Goal: Find specific page/section: Find specific page/section

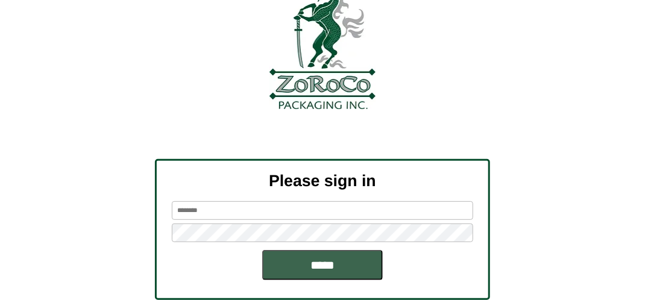
scroll to position [136, 0]
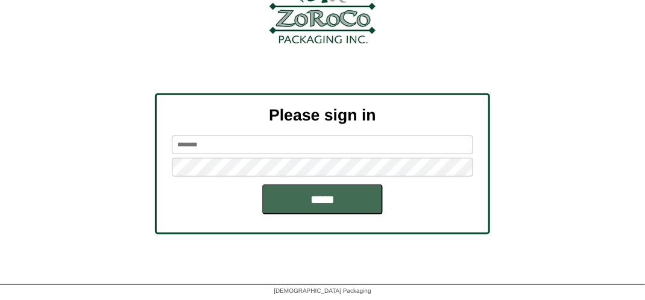
type input "*******"
click at [333, 194] on input "*****" at bounding box center [322, 200] width 121 height 30
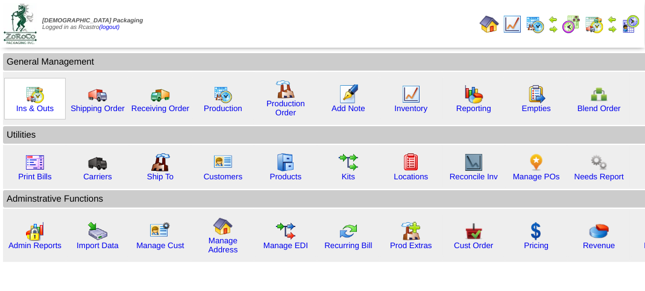
click at [40, 100] on img at bounding box center [34, 93] width 19 height 19
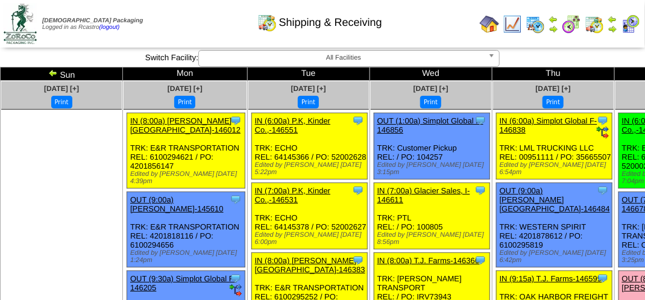
click at [633, 23] on img at bounding box center [630, 23] width 19 height 19
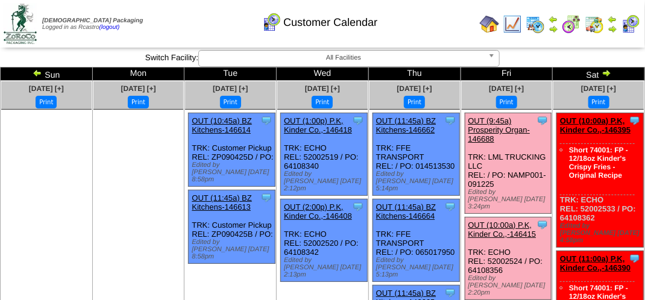
click at [200, 30] on div "Customer Calendar" at bounding box center [320, 18] width 368 height 33
click at [212, 33] on div "Customer Calendar" at bounding box center [320, 18] width 368 height 33
click at [212, 14] on div "Customer Calendar" at bounding box center [320, 18] width 368 height 33
click at [202, 26] on div "Customer Calendar" at bounding box center [320, 18] width 368 height 33
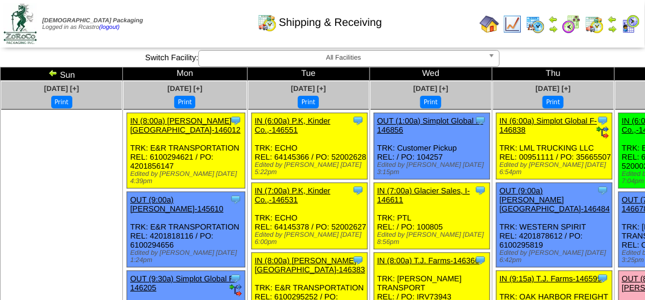
click at [637, 27] on img at bounding box center [630, 23] width 19 height 19
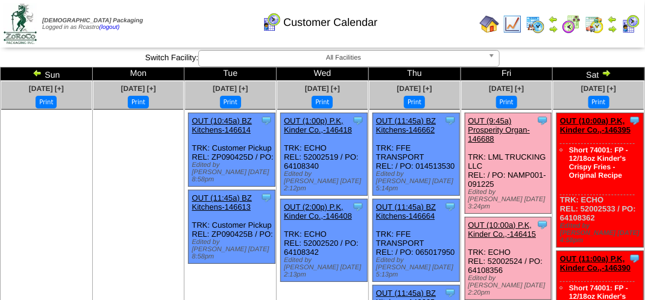
click at [206, 21] on div "Customer Calendar" at bounding box center [320, 18] width 368 height 33
click at [204, 16] on div "Customer Calendar" at bounding box center [320, 18] width 368 height 33
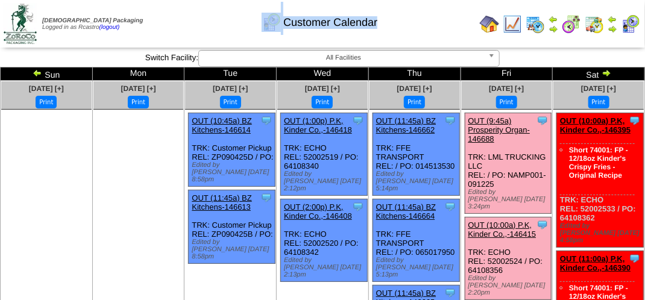
click at [204, 16] on div "Customer Calendar" at bounding box center [320, 18] width 368 height 33
click at [429, 28] on div "Customer Calendar" at bounding box center [320, 18] width 368 height 33
click at [444, 28] on div "Customer Calendar" at bounding box center [320, 18] width 368 height 33
